Goal: Task Accomplishment & Management: Manage account settings

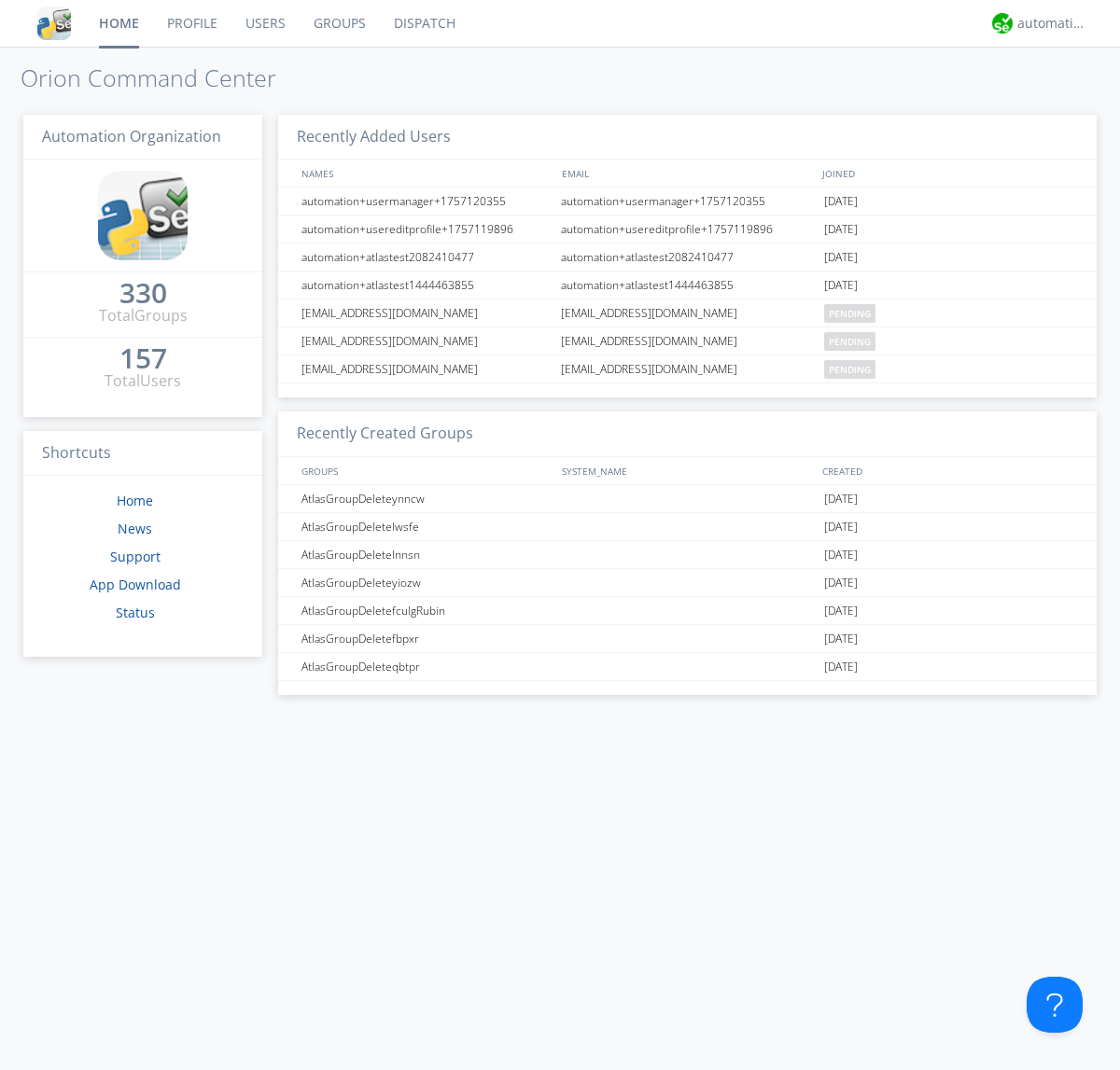
click at [264, 23] on link "Users" at bounding box center [266, 23] width 69 height 47
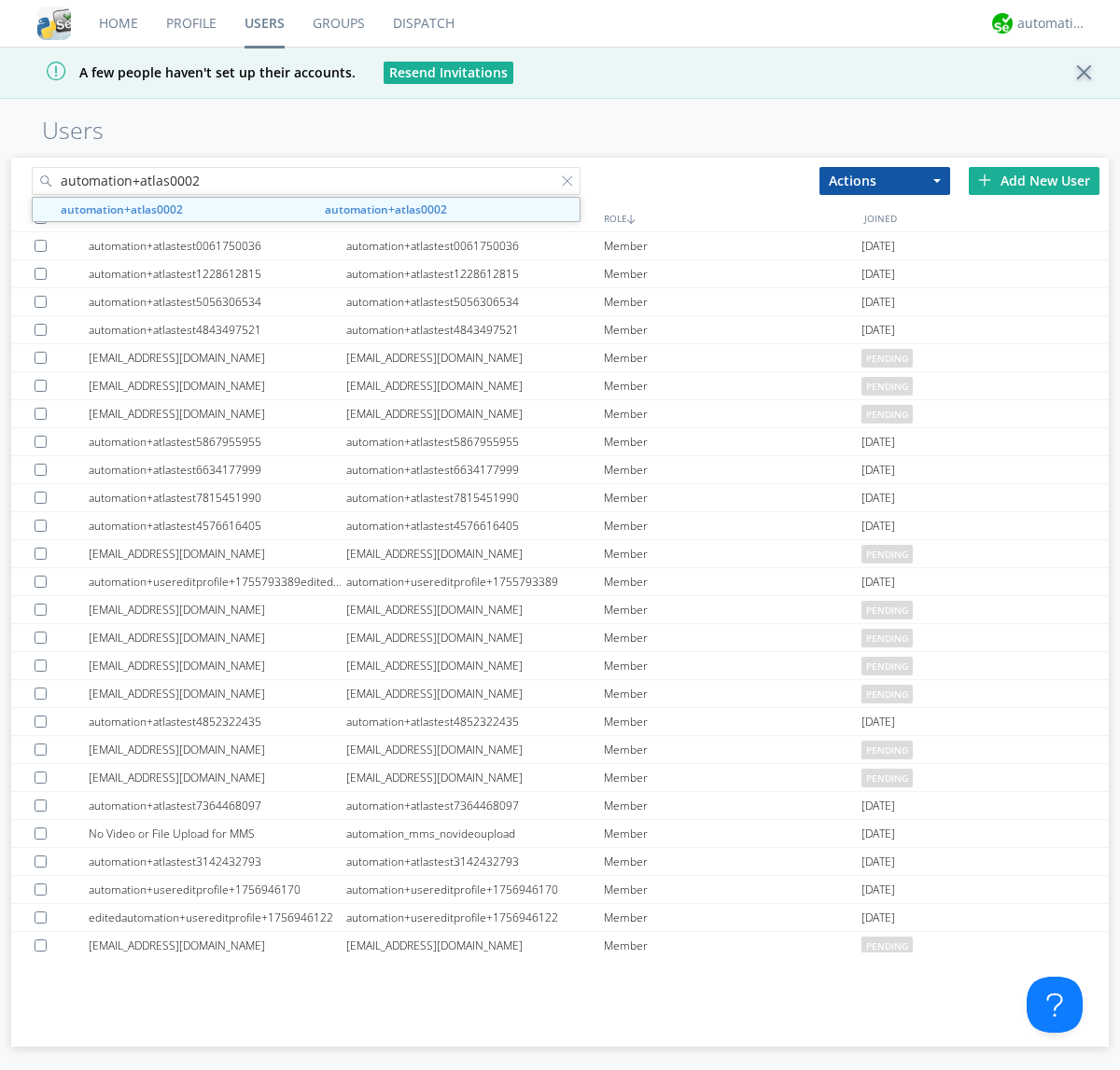
type input "automation+atlas0002"
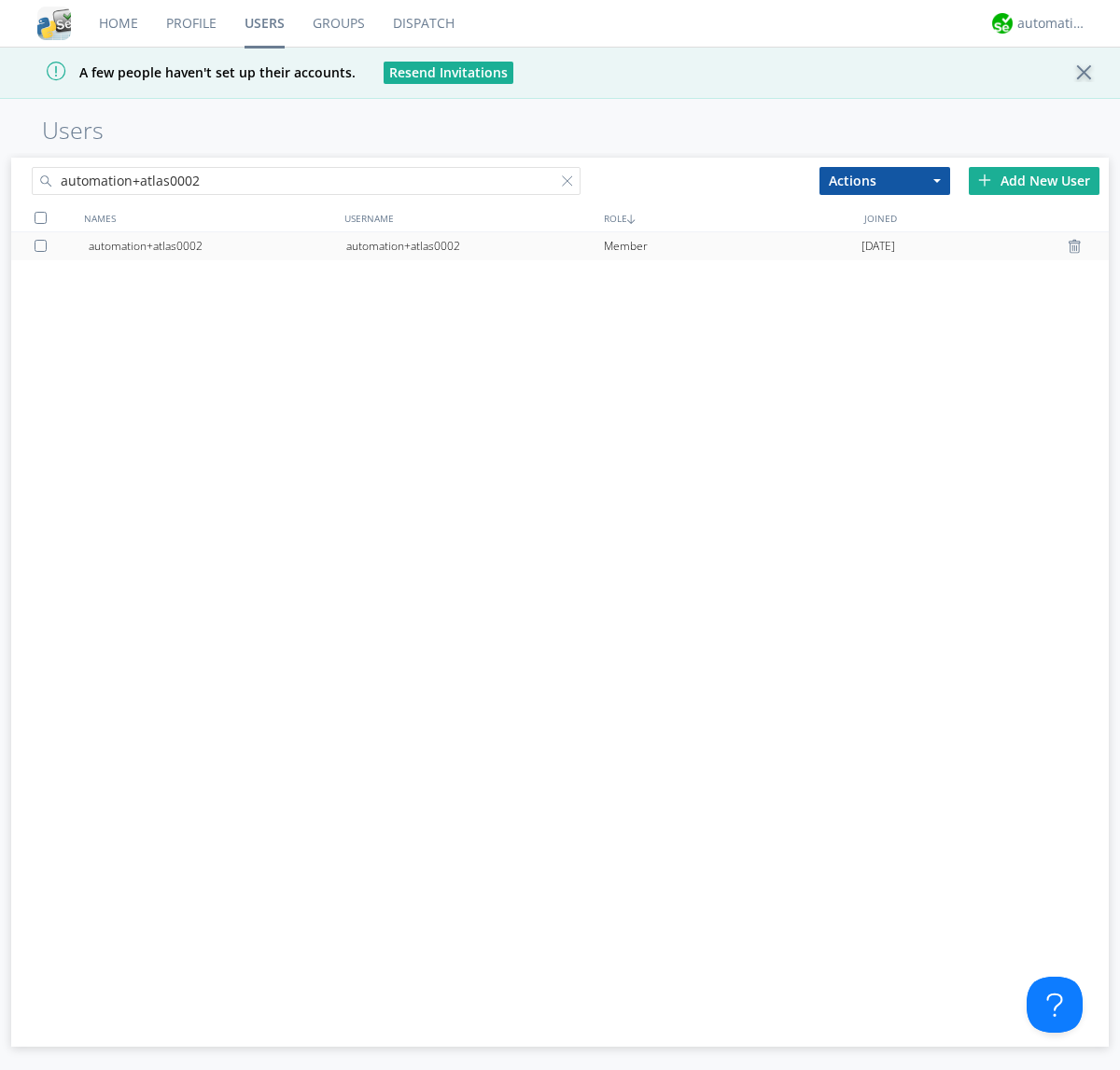
click at [474, 246] on div "automation+atlas0002" at bounding box center [475, 246] width 257 height 28
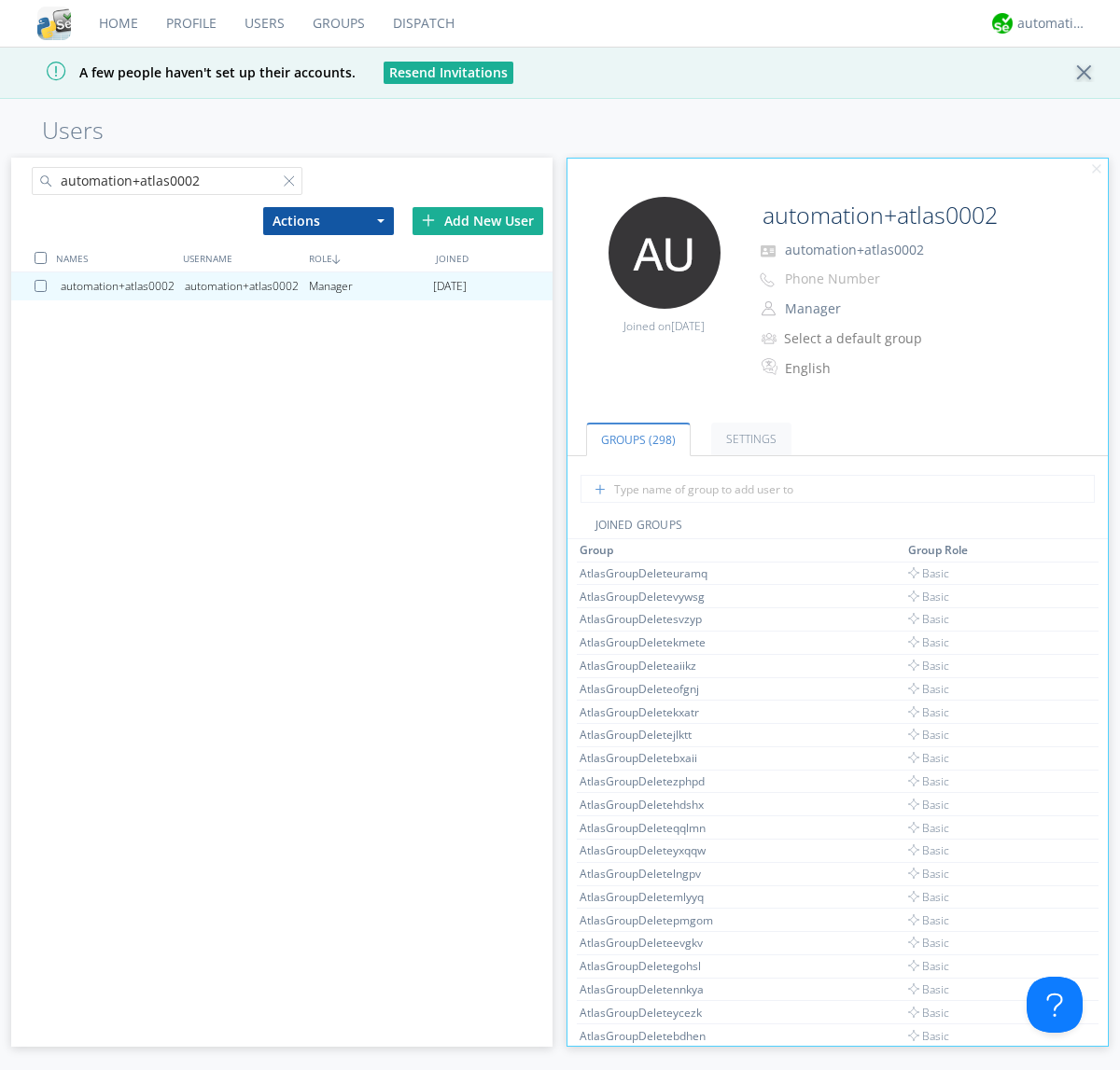
click at [857, 308] on button "Manager" at bounding box center [871, 308] width 187 height 26
click at [0, 0] on link "Basic User" at bounding box center [0, 0] width 0 height 0
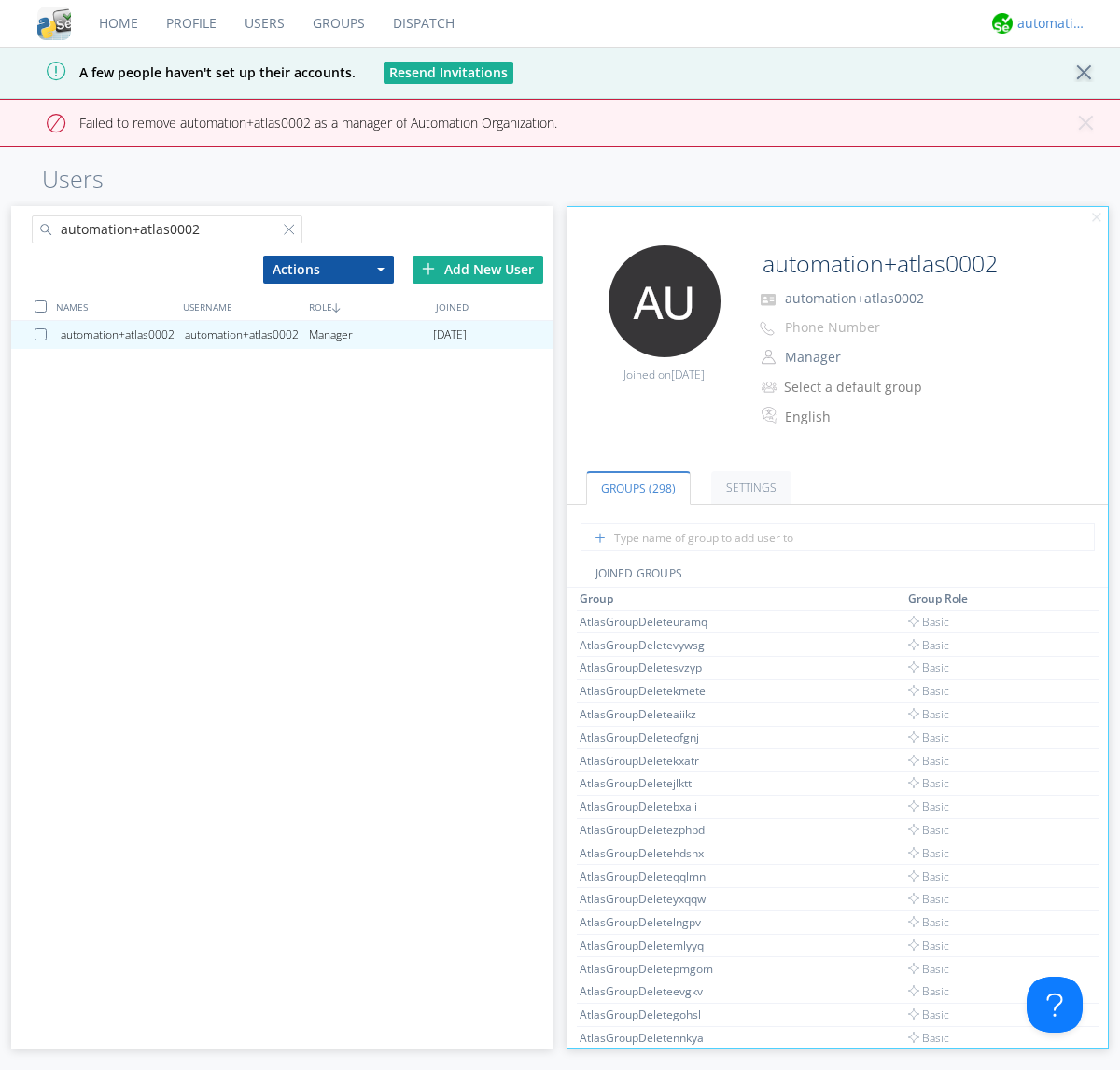
click at [1047, 23] on div "automation+atlas" at bounding box center [1051, 24] width 70 height 19
